Goal: Task Accomplishment & Management: Complete application form

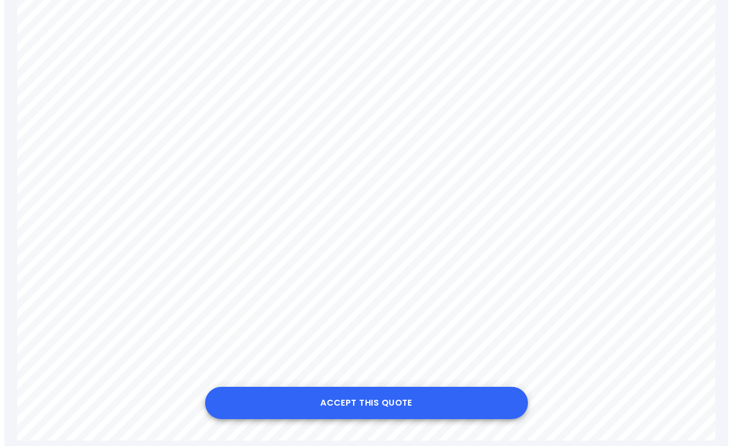
scroll to position [651, 0]
click at [347, 409] on button "Accept this Quote" at bounding box center [362, 403] width 323 height 32
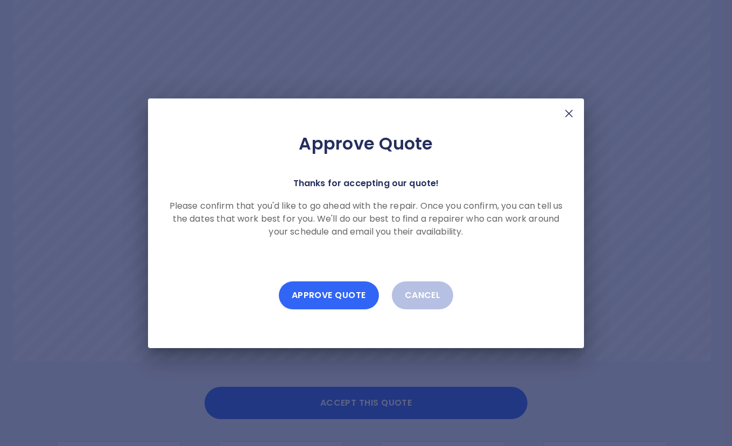
click at [314, 298] on button "Approve Quote" at bounding box center [329, 296] width 100 height 28
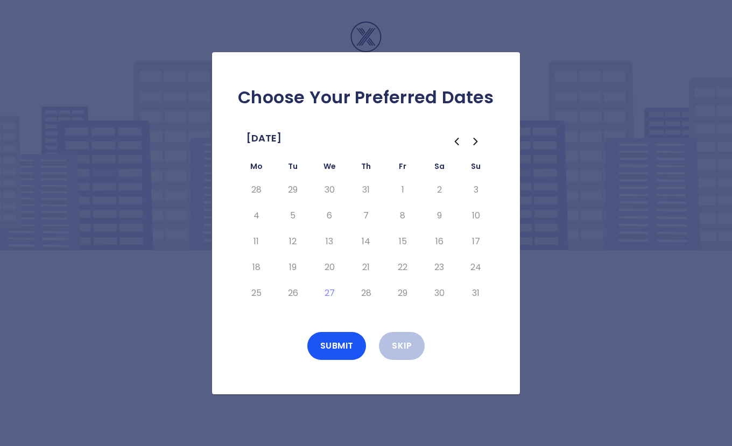
click at [349, 305] on td "28" at bounding box center [366, 293] width 37 height 26
click at [474, 144] on icon "Go to the Next Month" at bounding box center [475, 141] width 3 height 6
click at [371, 190] on button "4" at bounding box center [365, 189] width 19 height 17
click at [481, 334] on div "Submit Skip" at bounding box center [366, 346] width 274 height 28
click at [447, 190] on button "6" at bounding box center [439, 189] width 19 height 17
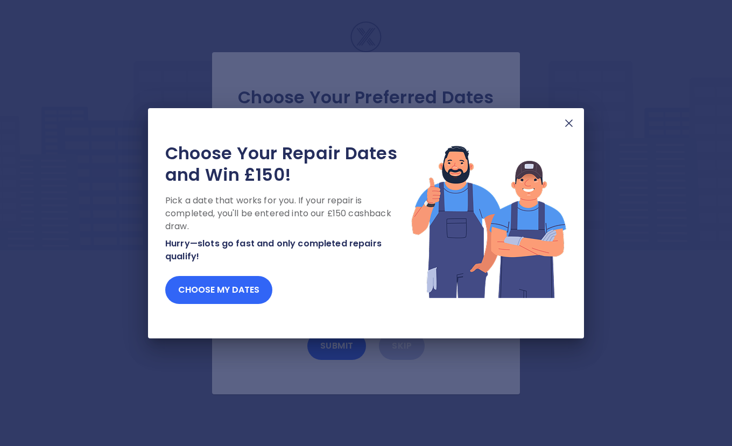
click at [221, 286] on button "Choose my dates" at bounding box center [218, 290] width 107 height 28
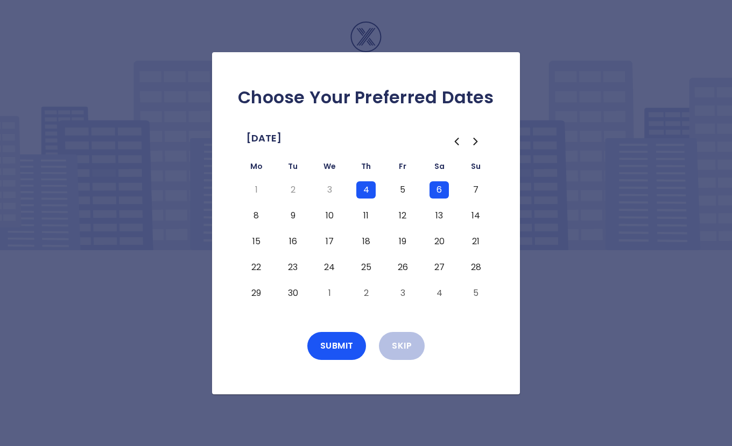
click at [359, 184] on button "4" at bounding box center [365, 189] width 19 height 17
click at [406, 186] on button "5" at bounding box center [402, 189] width 19 height 17
click at [396, 189] on button "5" at bounding box center [402, 189] width 19 height 17
click at [436, 189] on button "6" at bounding box center [439, 189] width 19 height 17
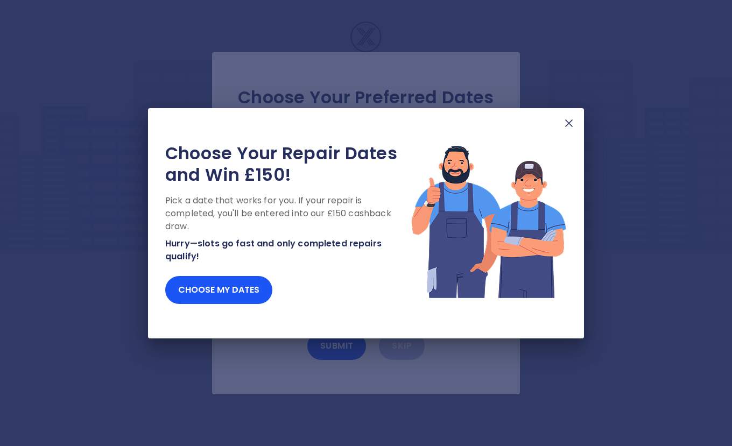
click at [567, 123] on img at bounding box center [569, 123] width 13 height 13
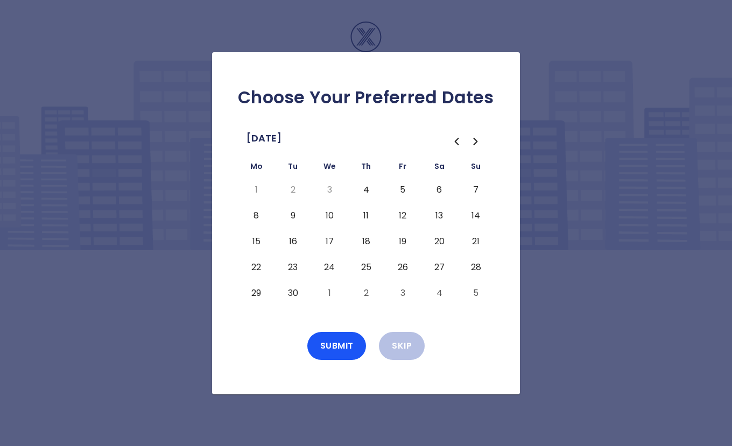
click at [367, 188] on button "4" at bounding box center [365, 189] width 19 height 17
click at [342, 351] on button "Submit" at bounding box center [336, 346] width 59 height 28
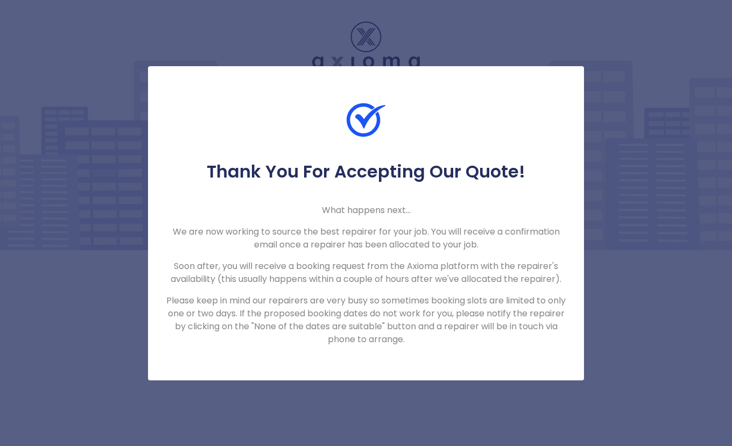
click at [127, 313] on div "Thank You For Accepting Our Quote! What happens next... We are now working to s…" at bounding box center [366, 223] width 732 height 446
click at [306, 389] on div "Thank You For Accepting Our Quote! What happens next... We are now working to s…" at bounding box center [366, 223] width 732 height 446
